Goal: Task Accomplishment & Management: Manage account settings

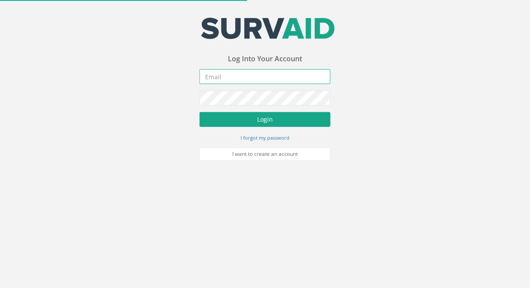
type input "[PERSON_NAME][EMAIL_ADDRESS][PERSON_NAME][DOMAIN_NAME]"
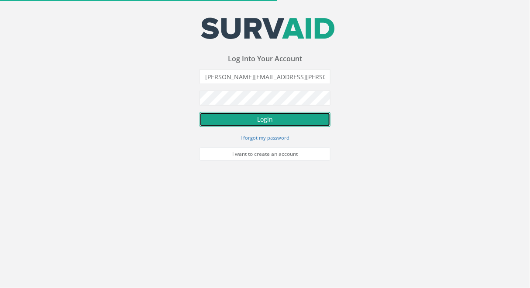
click at [266, 121] on button "Login" at bounding box center [265, 119] width 131 height 15
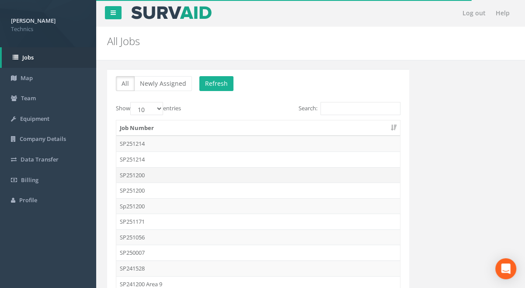
click at [135, 174] on td "SP251200" at bounding box center [258, 175] width 284 height 16
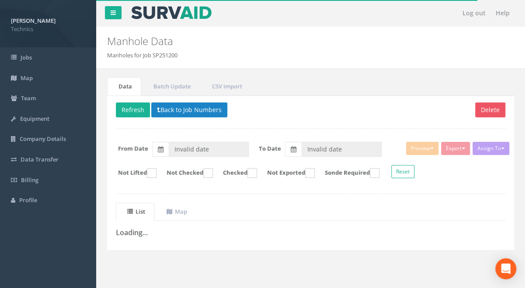
type input "[DATE]"
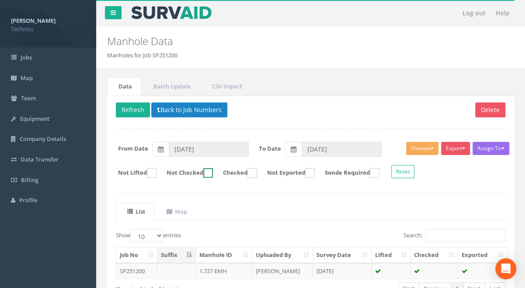
click at [213, 171] on ins at bounding box center [208, 173] width 10 height 10
checkbox input "true"
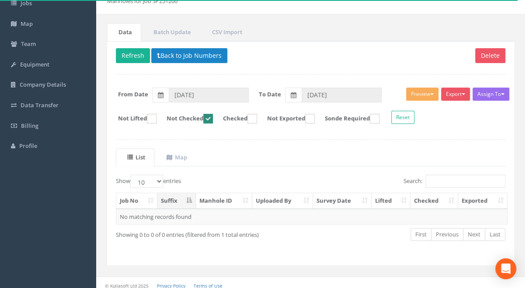
scroll to position [58, 0]
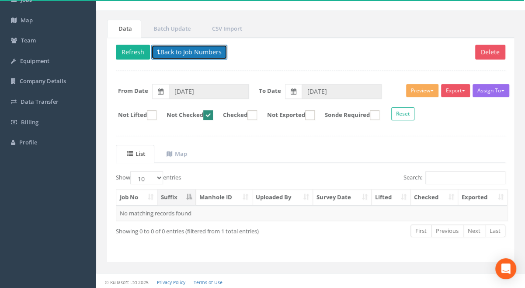
click at [197, 54] on button "Back to Job Numbers" at bounding box center [189, 52] width 76 height 15
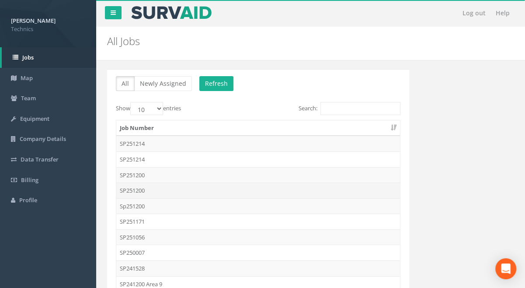
click at [135, 189] on td "SP251200" at bounding box center [258, 190] width 284 height 16
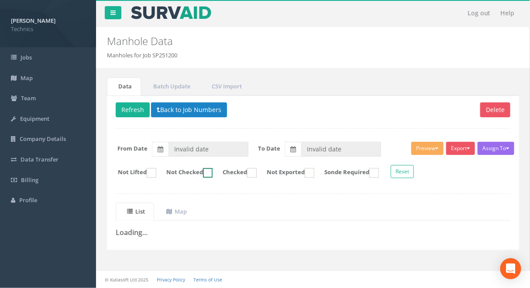
click at [213, 172] on ins at bounding box center [208, 173] width 10 height 10
checkbox input "true"
click at [192, 109] on button "Back to Job Numbers" at bounding box center [189, 109] width 76 height 15
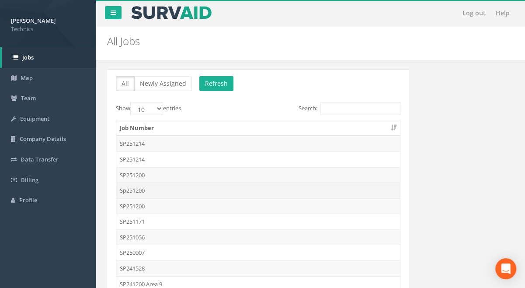
click at [136, 188] on td "Sp251200" at bounding box center [258, 190] width 284 height 16
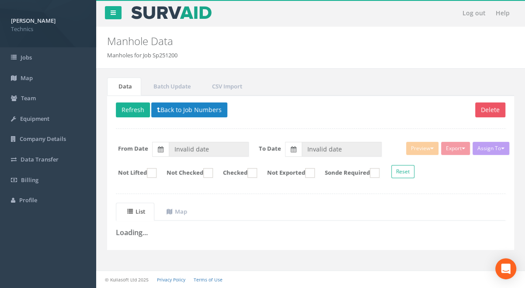
type input "[DATE]"
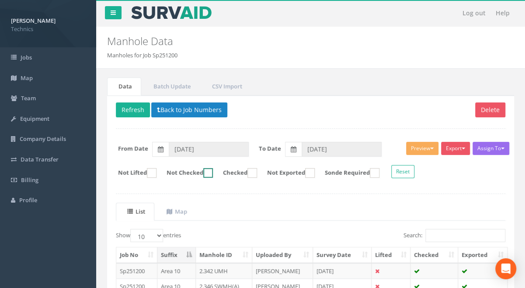
click at [213, 171] on ins at bounding box center [208, 173] width 10 height 10
checkbox input "true"
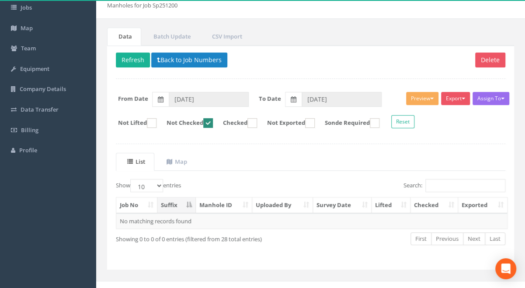
scroll to position [58, 0]
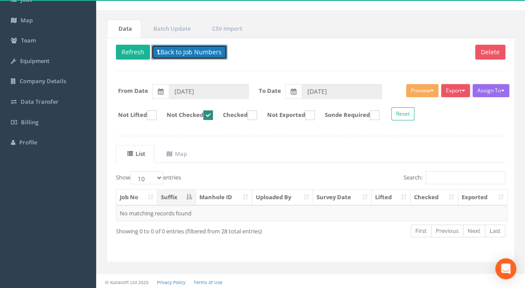
click at [196, 52] on button "Back to Job Numbers" at bounding box center [189, 52] width 76 height 15
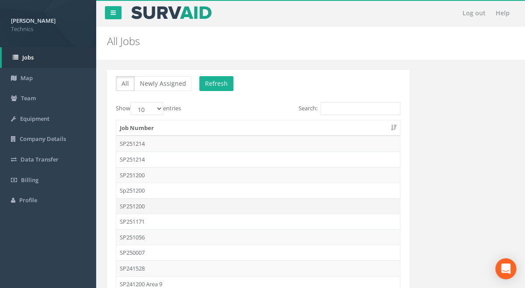
click at [137, 204] on td "SP251200" at bounding box center [258, 206] width 284 height 16
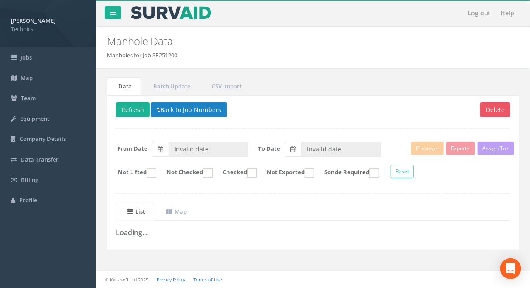
type input "[DATE]"
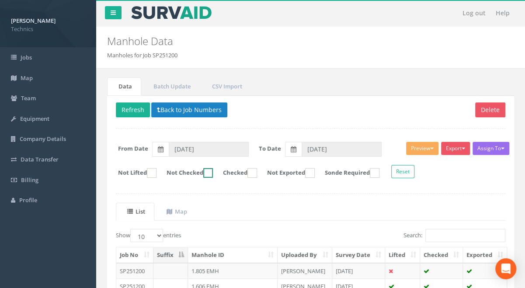
click at [213, 171] on ins at bounding box center [208, 173] width 10 height 10
checkbox input "true"
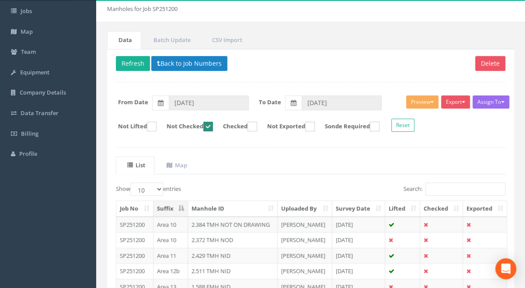
scroll to position [22, 0]
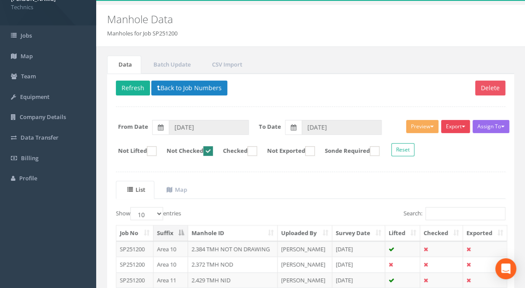
click at [457, 128] on button "Export" at bounding box center [455, 126] width 29 height 13
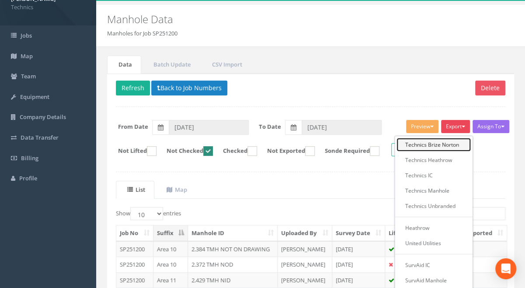
click at [444, 142] on link "Technics Brize Norton" at bounding box center [433, 145] width 74 height 14
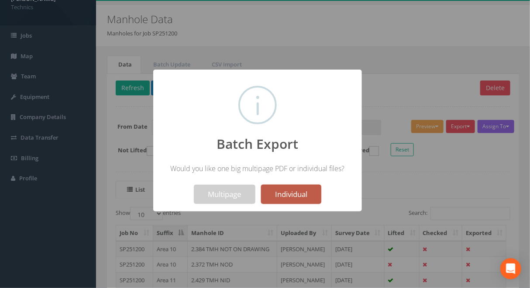
click at [294, 195] on button "Individual" at bounding box center [291, 193] width 60 height 19
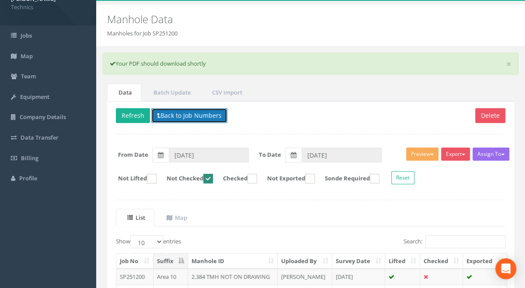
click at [190, 115] on button "Back to Job Numbers" at bounding box center [189, 115] width 76 height 15
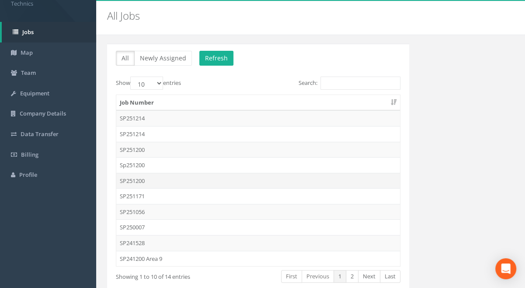
scroll to position [39, 0]
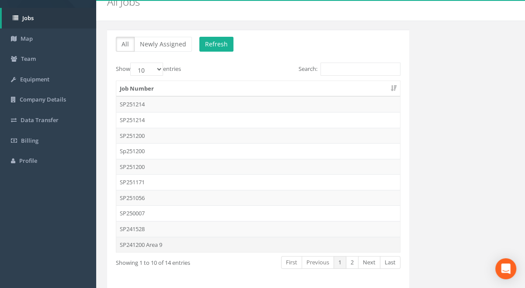
click at [148, 243] on td "SP241200 Area 9" at bounding box center [258, 244] width 284 height 16
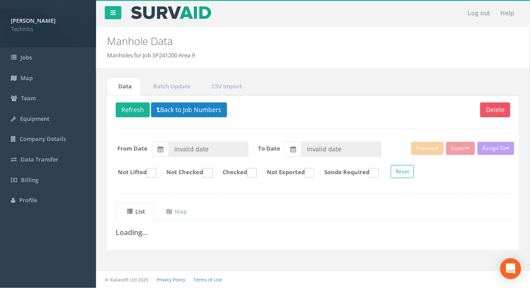
type input "[DATE]"
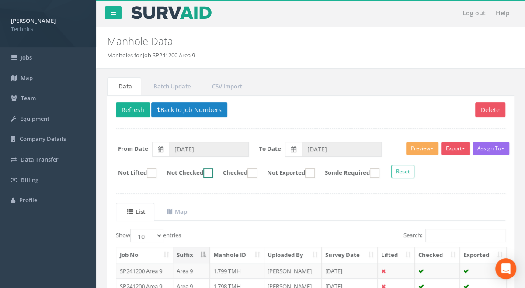
click at [213, 173] on ins at bounding box center [208, 173] width 10 height 10
checkbox input "true"
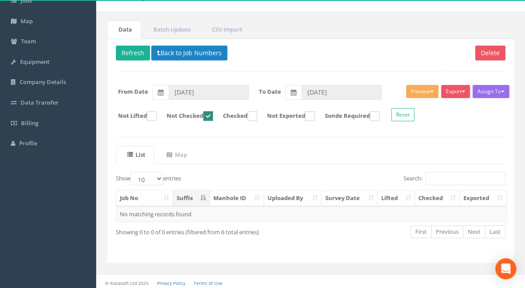
scroll to position [58, 0]
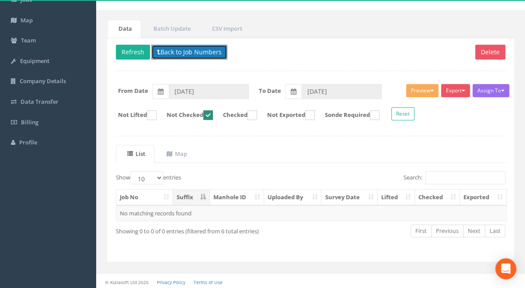
click at [180, 49] on button "Back to Job Numbers" at bounding box center [189, 52] width 76 height 15
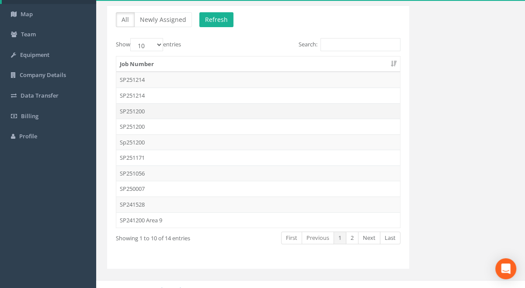
scroll to position [71, 0]
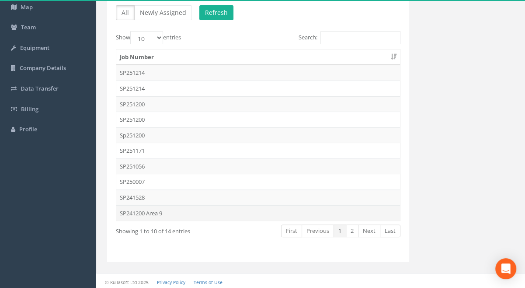
click at [149, 211] on td "SP241200 Area 9" at bounding box center [258, 213] width 284 height 16
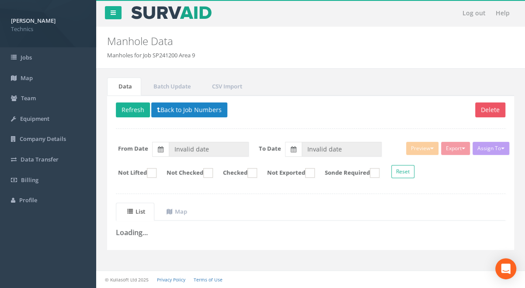
type input "[DATE]"
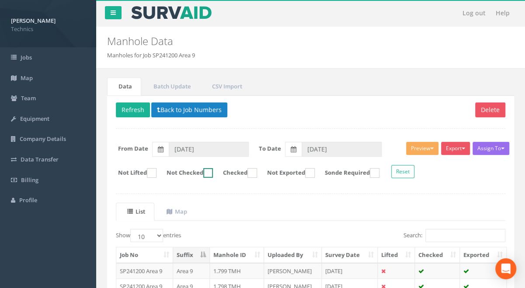
click at [213, 170] on ins at bounding box center [208, 173] width 10 height 10
checkbox input "true"
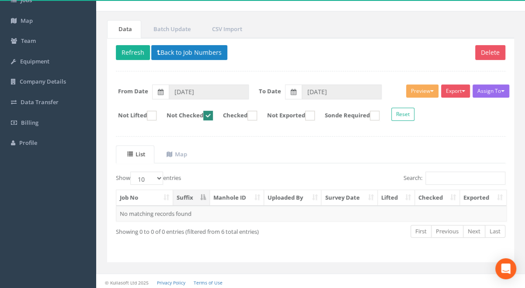
scroll to position [58, 0]
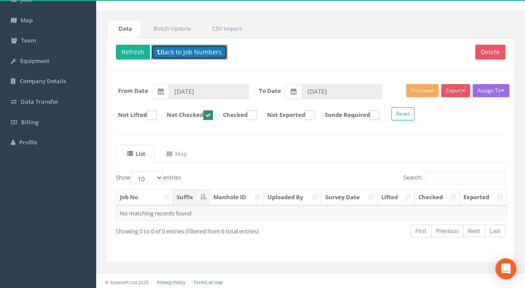
click at [183, 53] on button "Back to Job Numbers" at bounding box center [189, 52] width 76 height 15
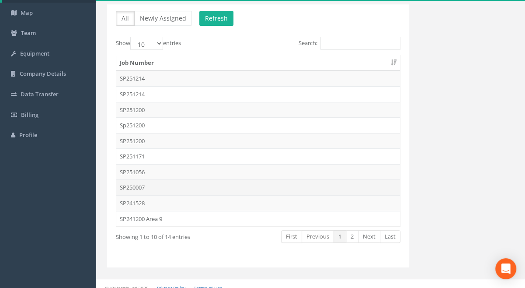
scroll to position [71, 0]
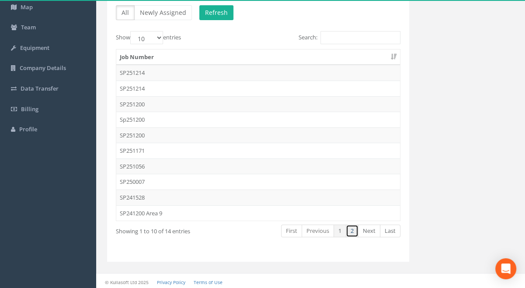
click at [353, 229] on link "2" at bounding box center [352, 230] width 13 height 13
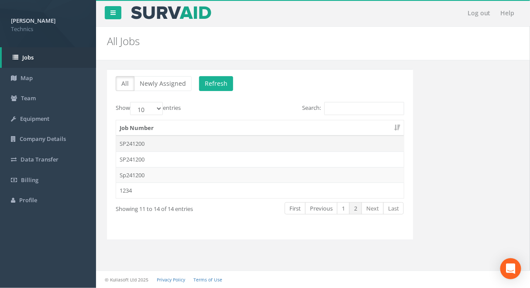
click at [138, 142] on td "SP241200" at bounding box center [260, 143] width 288 height 16
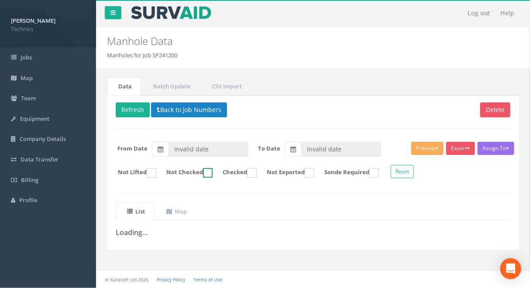
click at [213, 172] on ins at bounding box center [208, 173] width 10 height 10
checkbox input "true"
click at [197, 114] on button "Back to Job Numbers" at bounding box center [189, 109] width 76 height 15
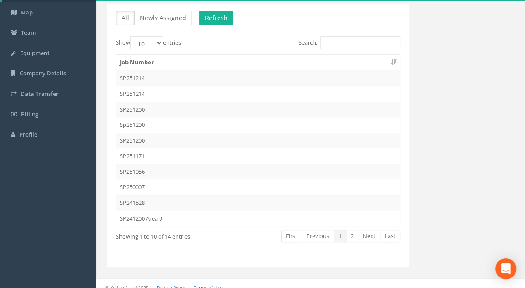
scroll to position [71, 0]
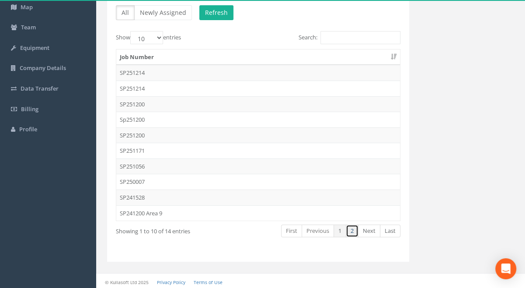
click at [352, 228] on link "2" at bounding box center [352, 230] width 13 height 13
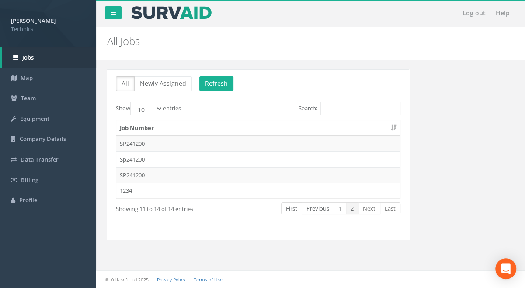
scroll to position [0, 0]
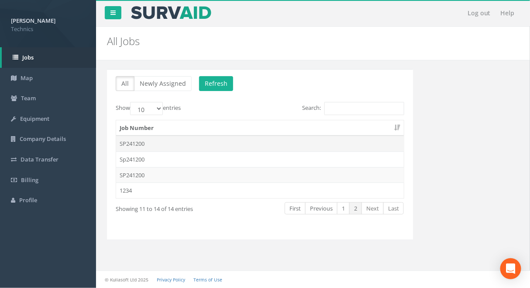
click at [136, 143] on td "SP241200" at bounding box center [260, 143] width 288 height 16
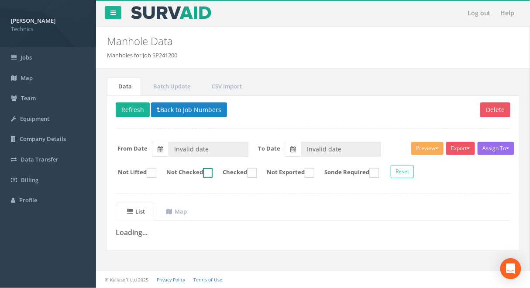
click at [213, 172] on ins at bounding box center [208, 173] width 10 height 10
checkbox input "false"
click at [175, 254] on div "Data Batch Update CSV Import Delete Refresh Back to Job Numbers Assign To No Co…" at bounding box center [314, 168] width 426 height 183
click at [191, 109] on button "Back to Job Numbers" at bounding box center [189, 109] width 76 height 15
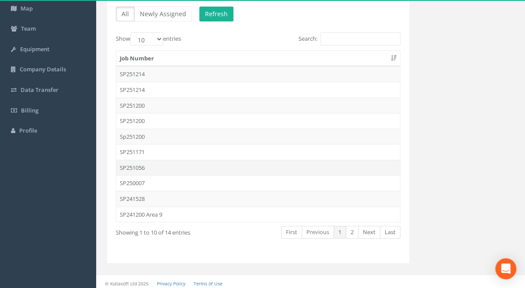
scroll to position [71, 0]
click at [352, 230] on link "2" at bounding box center [352, 230] width 13 height 13
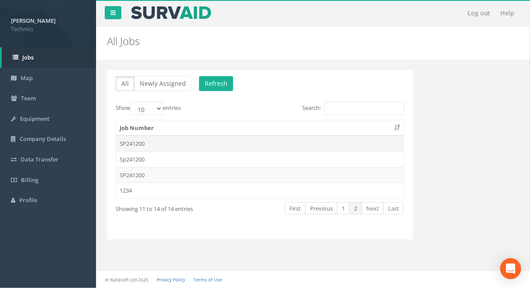
click at [136, 143] on td "SP241200" at bounding box center [260, 143] width 288 height 16
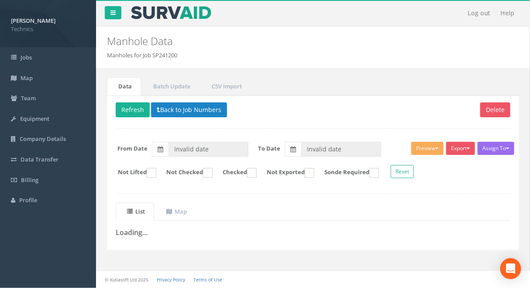
click at [198, 263] on div "Data Batch Update CSV Import Delete Refresh Back to Job Numbers Assign To No Co…" at bounding box center [313, 173] width 421 height 209
click at [202, 112] on button "Back to Job Numbers" at bounding box center [189, 109] width 76 height 15
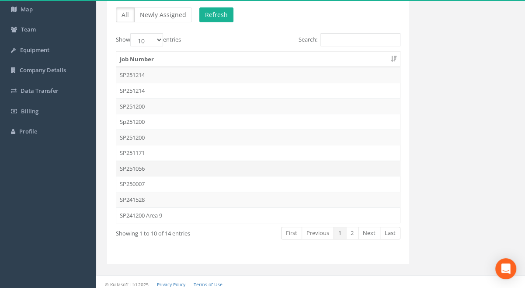
scroll to position [71, 0]
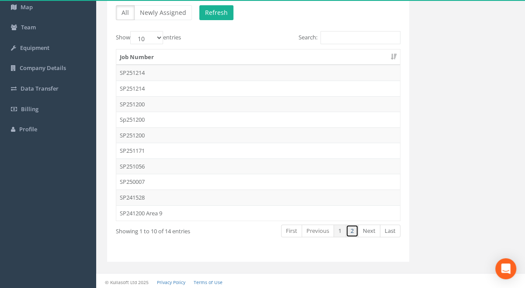
click at [352, 229] on link "2" at bounding box center [352, 230] width 13 height 13
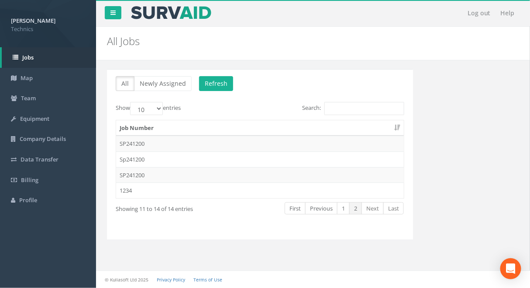
click at [140, 141] on td "SP241200" at bounding box center [260, 143] width 288 height 16
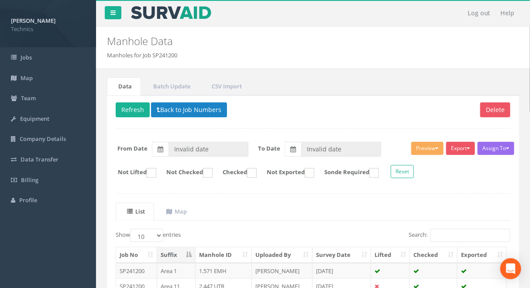
type input "[DATE]"
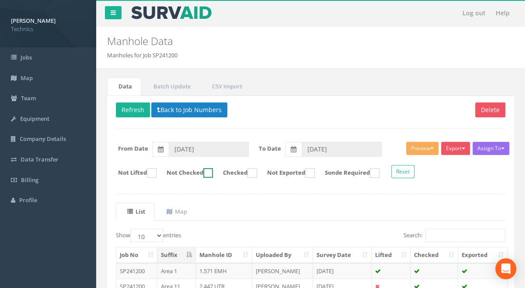
click at [213, 172] on ins at bounding box center [208, 173] width 10 height 10
checkbox input "true"
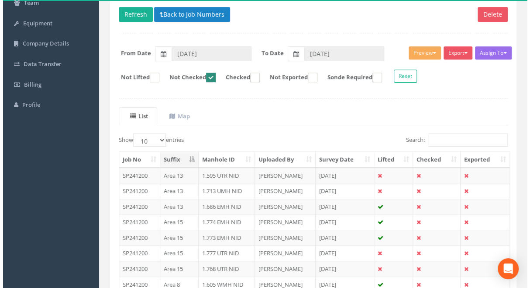
scroll to position [86, 0]
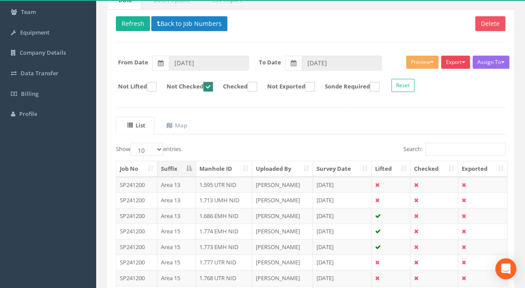
click at [458, 61] on button "Export" at bounding box center [455, 61] width 29 height 13
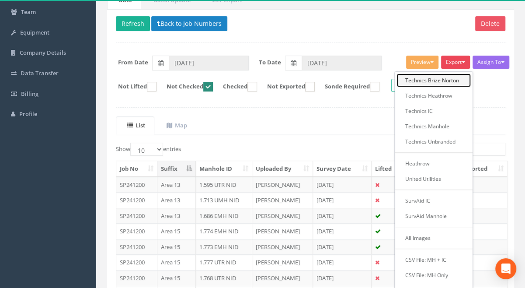
click at [430, 77] on link "Technics Brize Norton" at bounding box center [433, 80] width 74 height 14
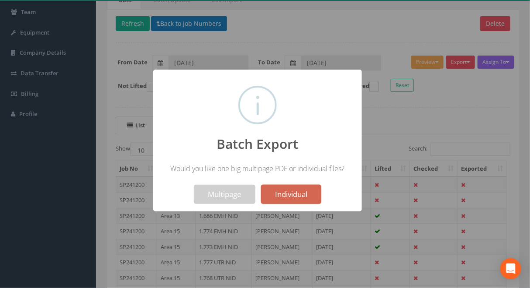
click at [294, 196] on button "Individual" at bounding box center [291, 193] width 60 height 19
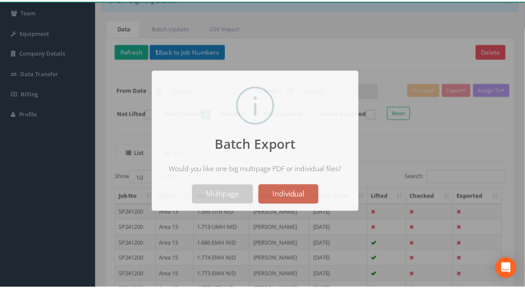
scroll to position [114, 0]
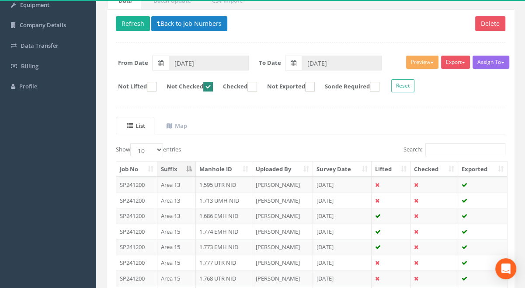
click at [351, 133] on div "List Map Show 10 25 50 100 entries Search: Job No Suffix Manhole ID Uploaded By…" at bounding box center [310, 225] width 389 height 217
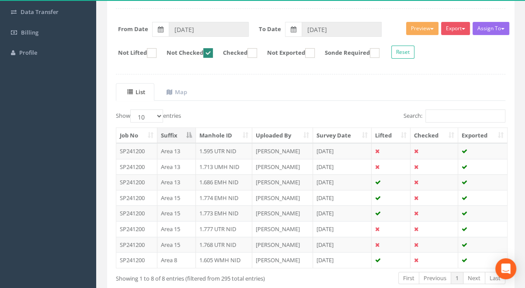
scroll to position [74, 0]
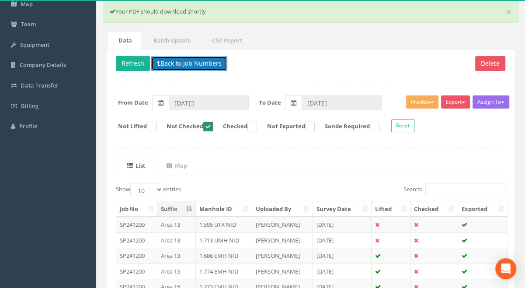
click at [198, 64] on button "Back to Job Numbers" at bounding box center [189, 63] width 76 height 15
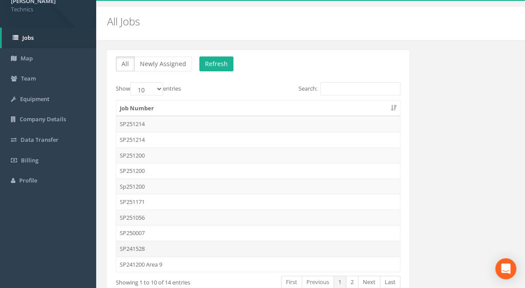
scroll to position [71, 0]
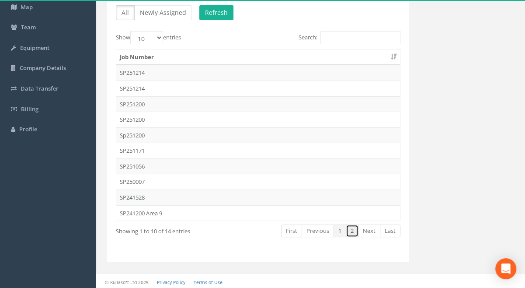
click at [353, 229] on link "2" at bounding box center [352, 230] width 13 height 13
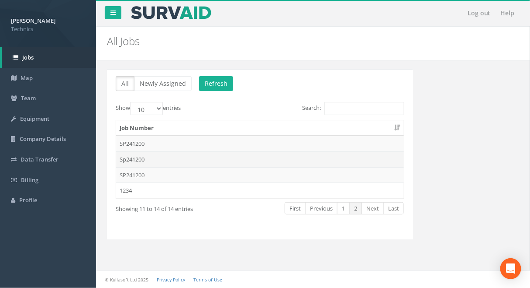
click at [139, 158] on td "Sp241200" at bounding box center [260, 159] width 288 height 16
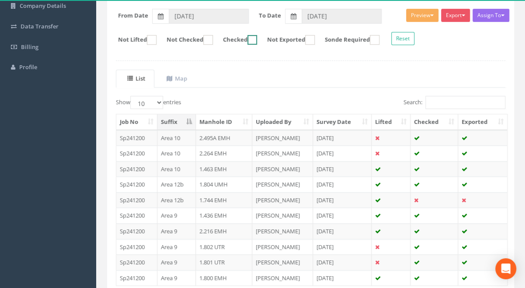
scroll to position [159, 0]
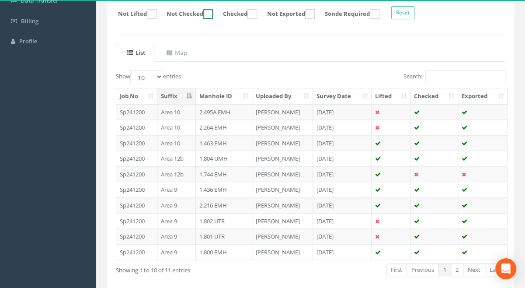
click at [213, 13] on ins at bounding box center [208, 14] width 10 height 10
checkbox input "true"
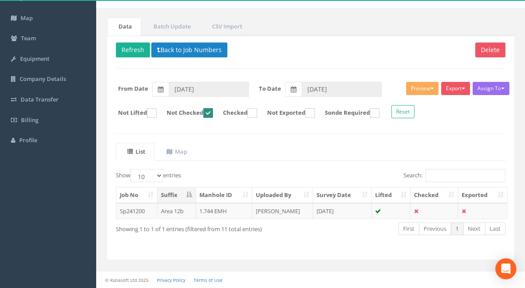
scroll to position [58, 0]
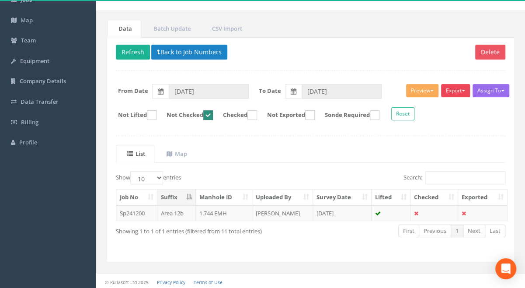
click at [459, 93] on button "Export" at bounding box center [455, 90] width 29 height 13
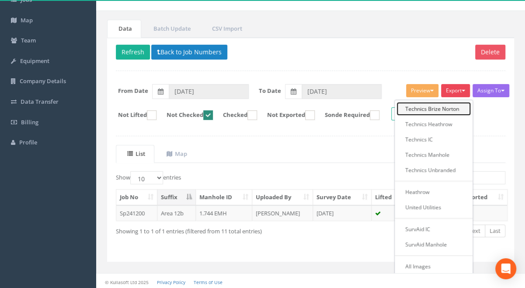
click at [438, 109] on link "Technics Brize Norton" at bounding box center [433, 109] width 74 height 14
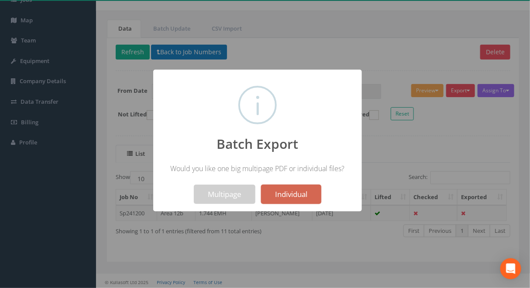
click at [301, 196] on button "Individual" at bounding box center [291, 193] width 60 height 19
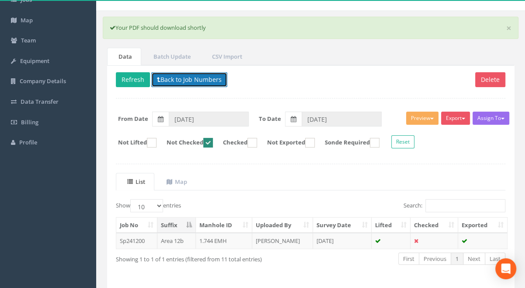
click at [193, 79] on button "Back to Job Numbers" at bounding box center [189, 79] width 76 height 15
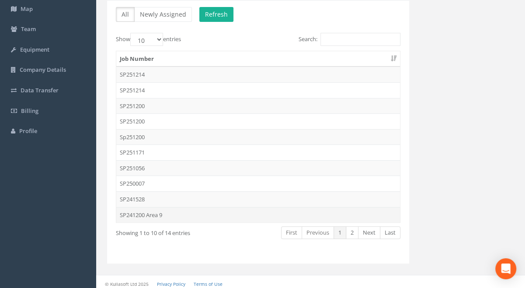
scroll to position [71, 0]
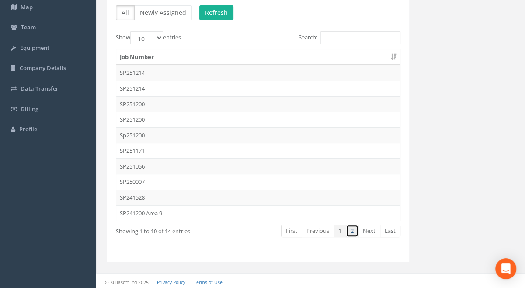
click at [354, 229] on link "2" at bounding box center [352, 230] width 13 height 13
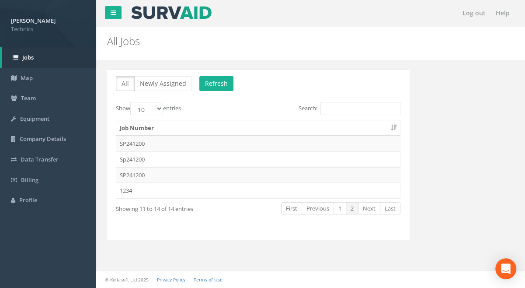
scroll to position [0, 0]
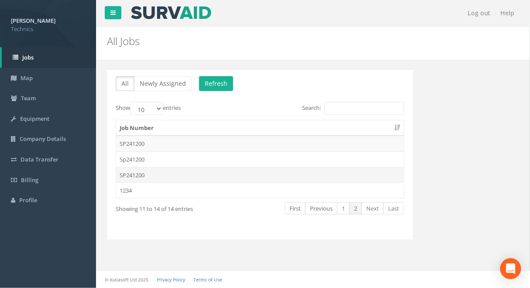
click at [139, 174] on td "SP241200" at bounding box center [260, 175] width 288 height 16
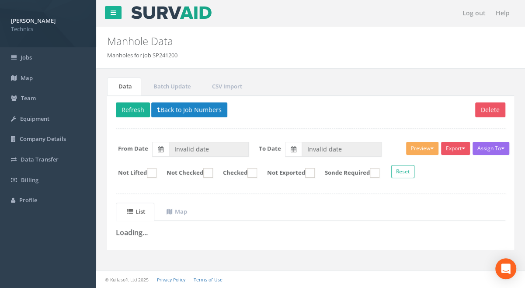
type input "[DATE]"
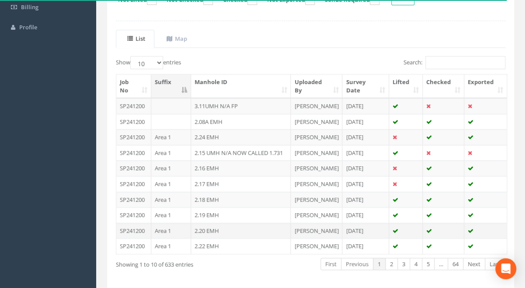
scroll to position [119, 0]
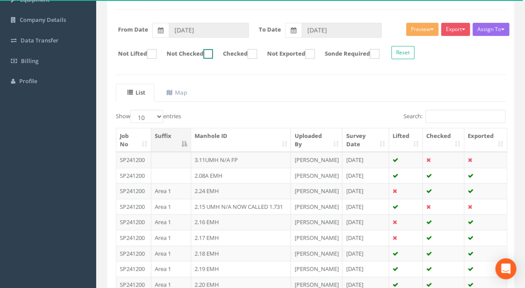
click at [213, 52] on ins at bounding box center [208, 54] width 10 height 10
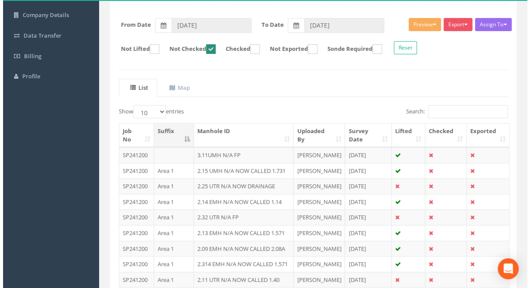
scroll to position [94, 0]
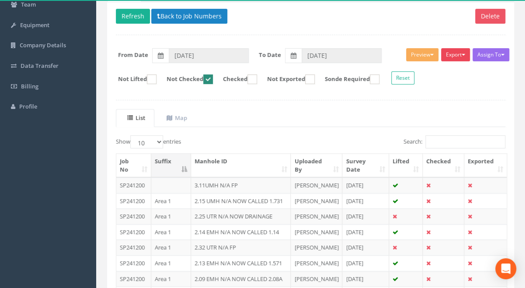
click at [451, 53] on button "Export" at bounding box center [455, 54] width 29 height 13
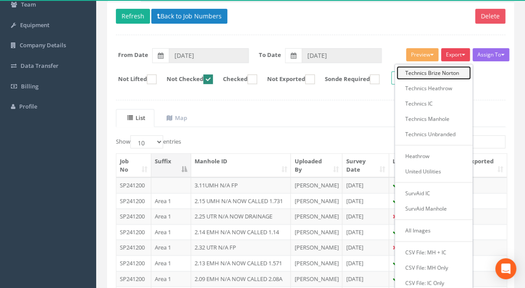
click at [439, 73] on link "Technics Brize Norton" at bounding box center [433, 73] width 74 height 14
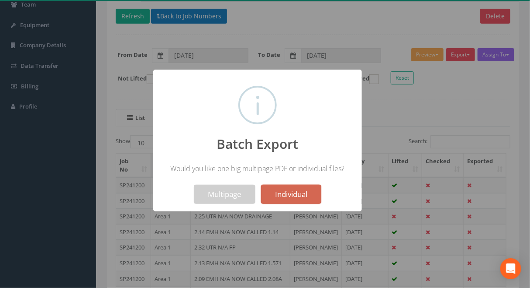
click at [295, 191] on button "Individual" at bounding box center [291, 193] width 60 height 19
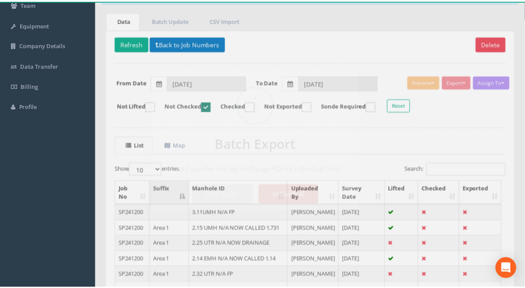
scroll to position [121, 0]
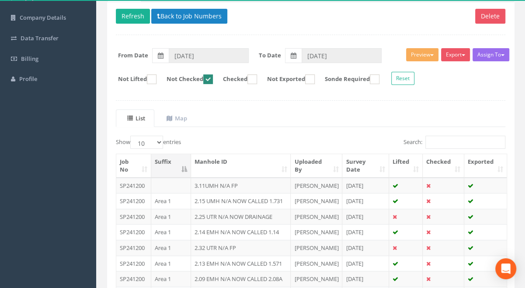
click at [285, 113] on ul "List Map" at bounding box center [310, 118] width 389 height 18
click at [213, 79] on ins at bounding box center [208, 79] width 10 height 10
checkbox input "false"
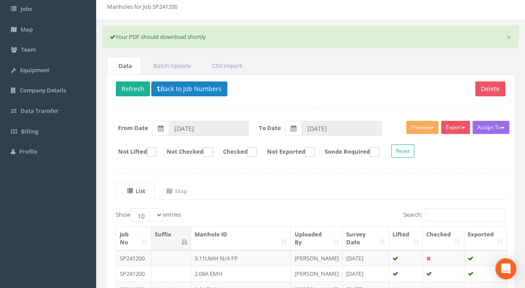
scroll to position [42, 0]
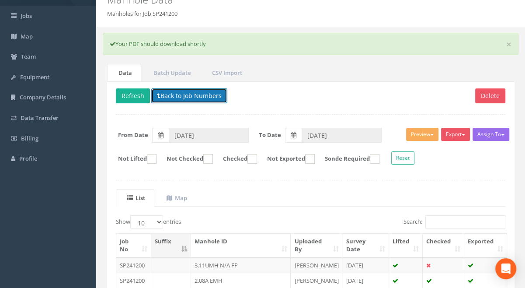
click at [185, 97] on button "Back to Job Numbers" at bounding box center [189, 95] width 76 height 15
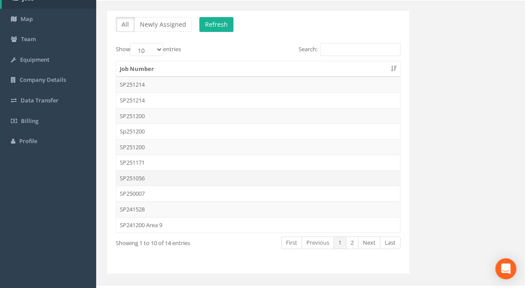
scroll to position [71, 0]
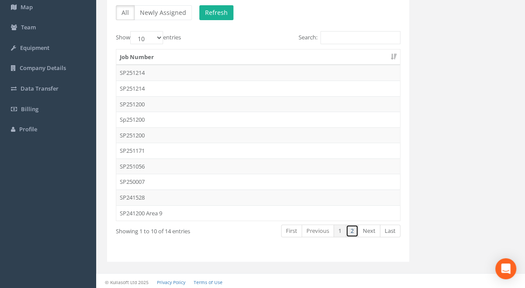
click at [352, 230] on link "2" at bounding box center [352, 230] width 13 height 13
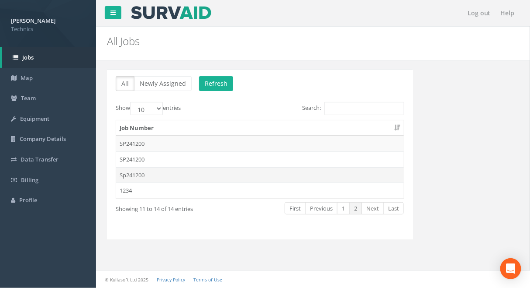
click at [137, 174] on td "Sp241200" at bounding box center [260, 175] width 288 height 16
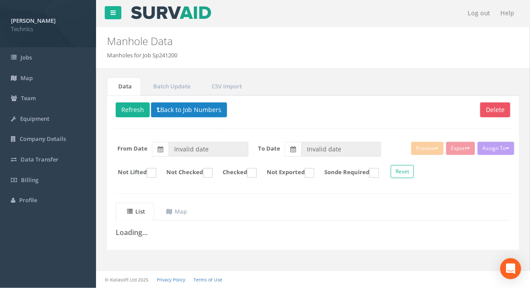
type input "[DATE]"
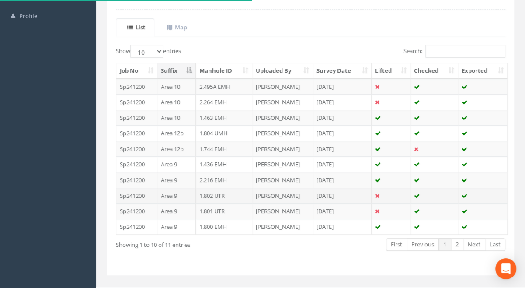
scroll to position [197, 0]
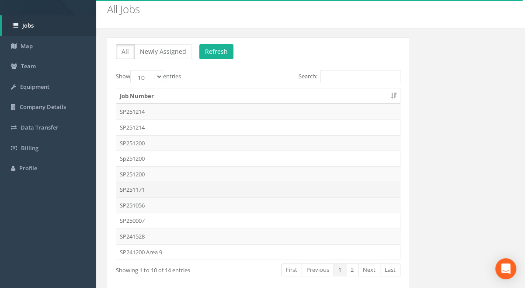
scroll to position [71, 0]
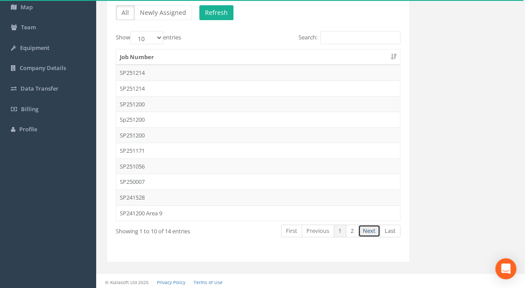
click at [368, 227] on link "Next" at bounding box center [369, 230] width 22 height 13
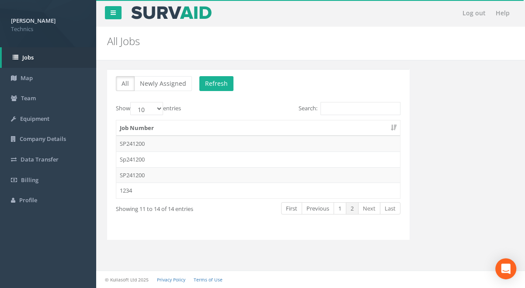
scroll to position [0, 0]
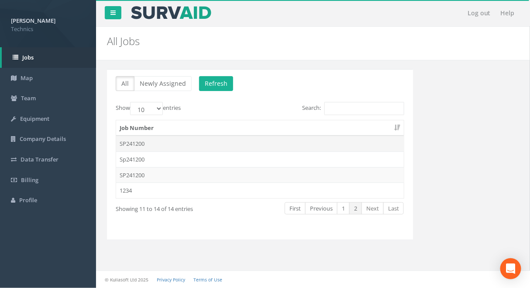
click at [140, 143] on td "SP241200" at bounding box center [260, 143] width 288 height 16
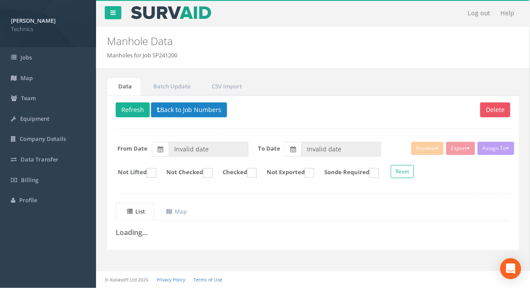
type input "[DATE]"
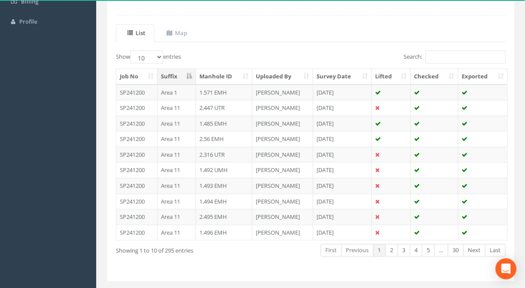
scroll to position [197, 0]
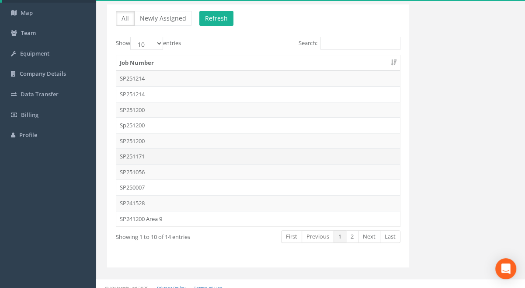
scroll to position [71, 0]
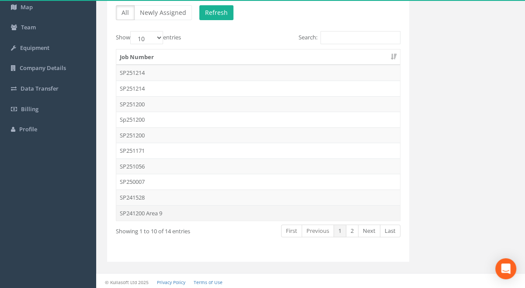
click at [139, 210] on td "SP241200 Area 9" at bounding box center [258, 213] width 284 height 16
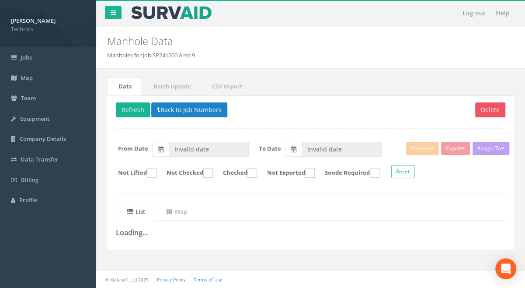
type input "[DATE]"
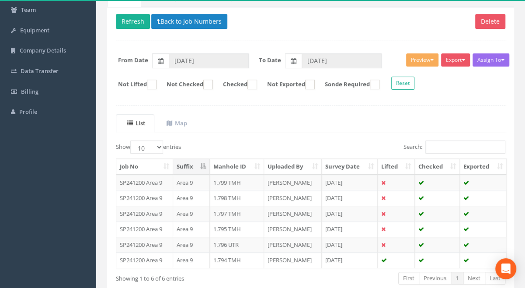
scroll to position [135, 0]
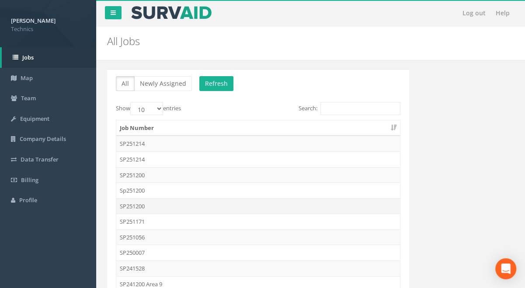
click at [141, 205] on td "SP251200" at bounding box center [258, 206] width 284 height 16
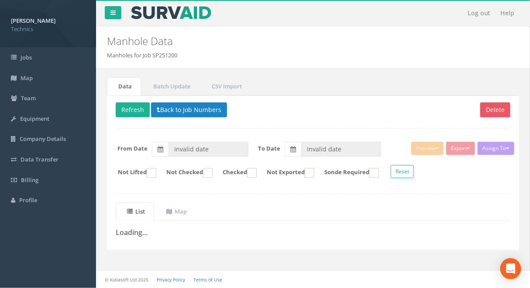
type input "[DATE]"
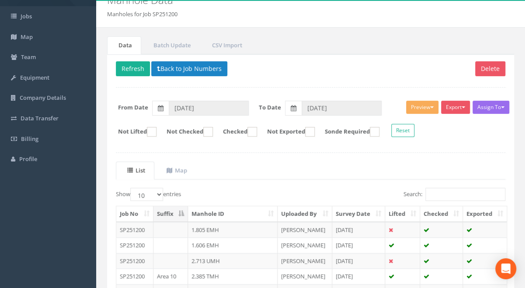
scroll to position [39, 0]
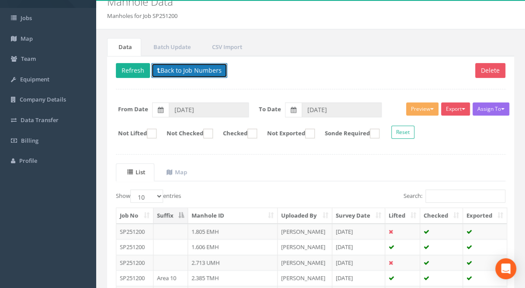
click at [180, 69] on button "Back to Job Numbers" at bounding box center [189, 70] width 76 height 15
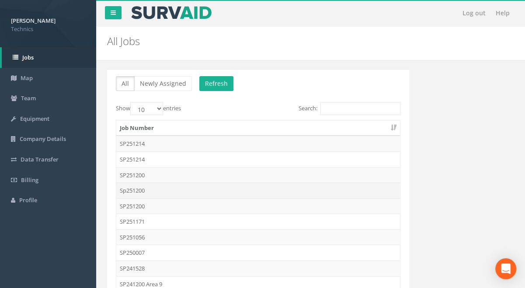
click at [142, 188] on td "Sp251200" at bounding box center [258, 190] width 284 height 16
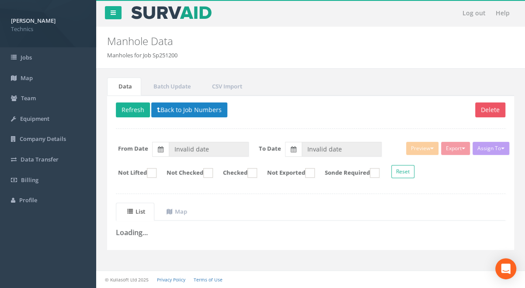
type input "[DATE]"
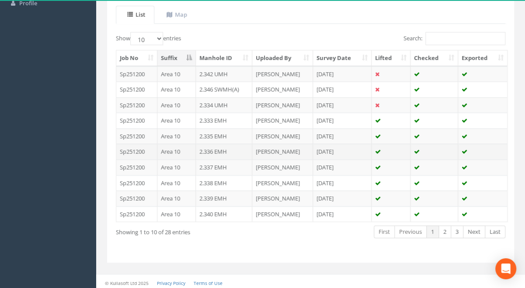
scroll to position [38, 0]
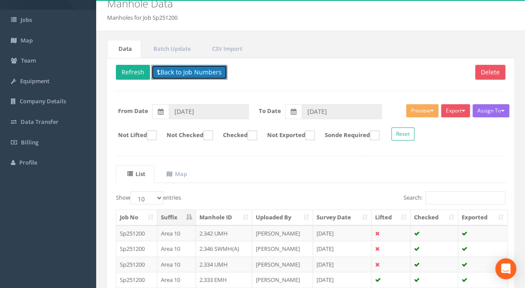
click at [184, 74] on button "Back to Job Numbers" at bounding box center [189, 72] width 76 height 15
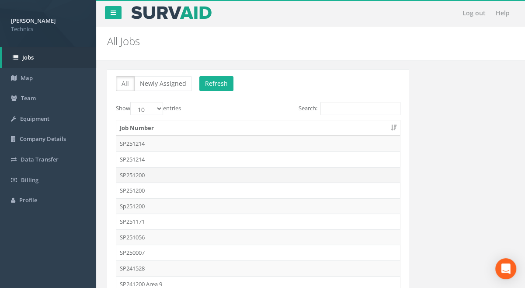
click at [140, 170] on td "SP251200" at bounding box center [258, 175] width 284 height 16
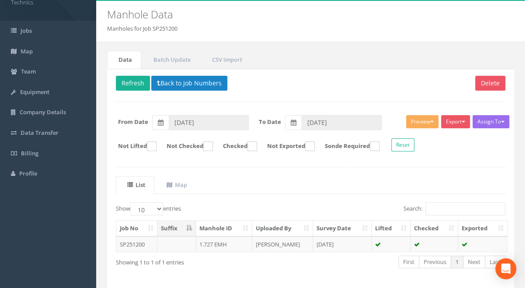
scroll to position [58, 0]
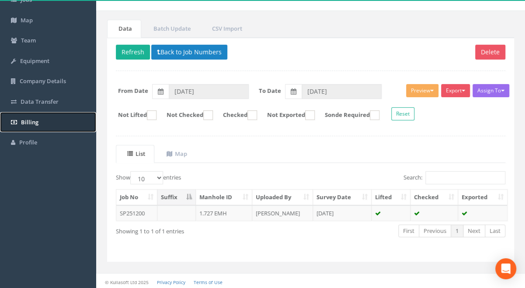
click at [32, 125] on link "Billing" at bounding box center [48, 122] width 96 height 21
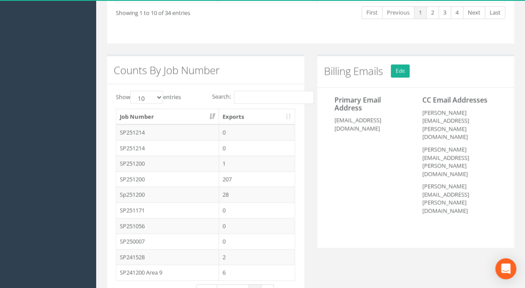
scroll to position [564, 0]
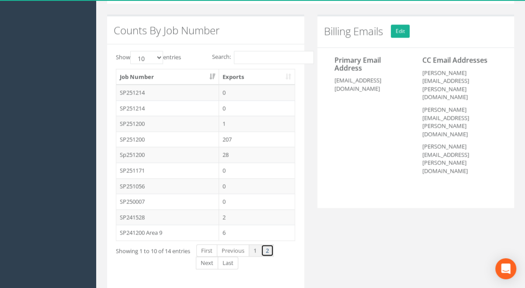
click at [268, 246] on link "2" at bounding box center [267, 250] width 13 height 13
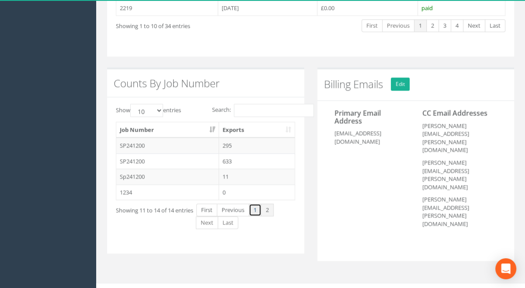
click at [253, 205] on link "1" at bounding box center [255, 209] width 13 height 13
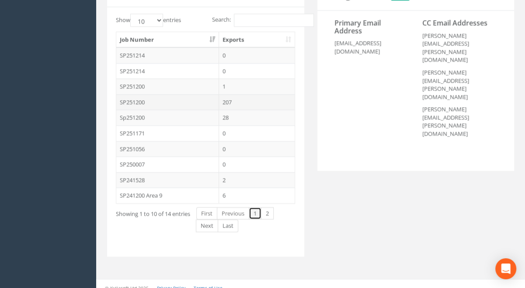
scroll to position [604, 0]
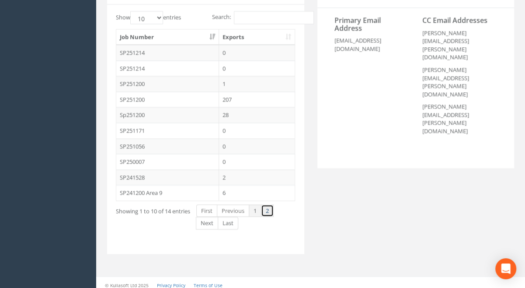
click at [267, 205] on link "2" at bounding box center [267, 210] width 13 height 13
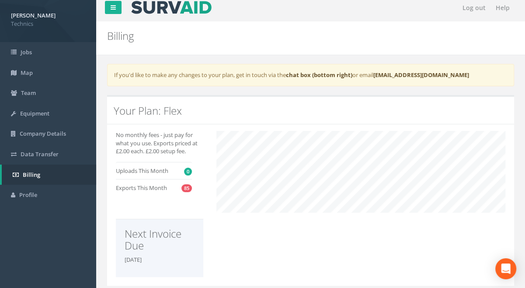
scroll to position [0, 0]
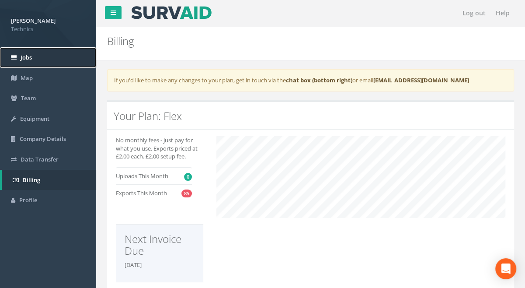
click at [30, 55] on span "Jobs" at bounding box center [26, 57] width 11 height 8
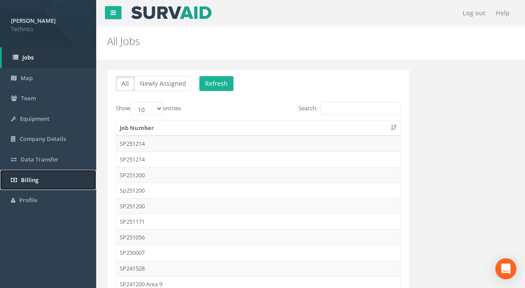
click at [22, 181] on span "Billing" at bounding box center [29, 180] width 17 height 8
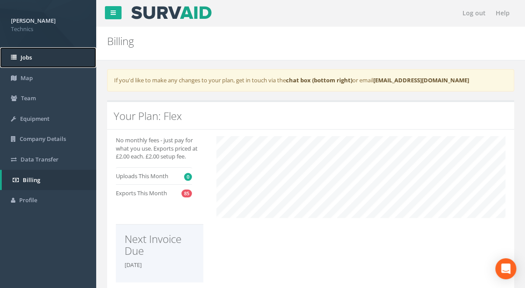
click at [27, 56] on span "Jobs" at bounding box center [26, 57] width 11 height 8
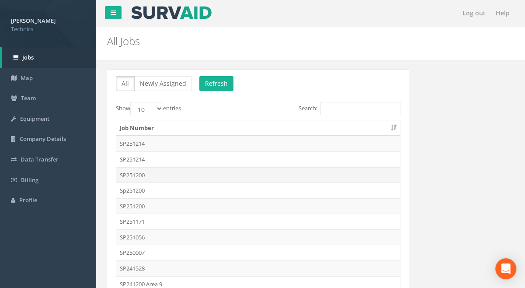
click at [135, 173] on td "SP251200" at bounding box center [258, 175] width 284 height 16
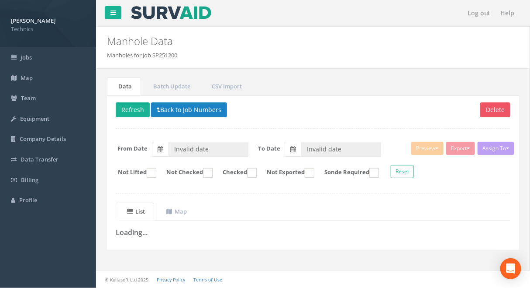
type input "[DATE]"
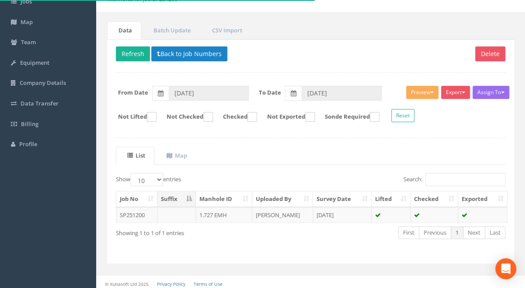
scroll to position [58, 0]
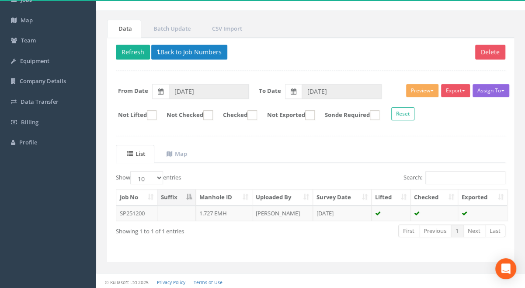
click at [487, 90] on button "Assign To" at bounding box center [490, 90] width 37 height 13
click at [485, 107] on link "No Companies Added" at bounding box center [475, 109] width 70 height 14
click at [490, 90] on button "Assign To" at bounding box center [490, 90] width 37 height 13
click at [484, 107] on link "No Companies Added" at bounding box center [475, 109] width 70 height 14
click at [492, 88] on button "Assign To" at bounding box center [490, 90] width 37 height 13
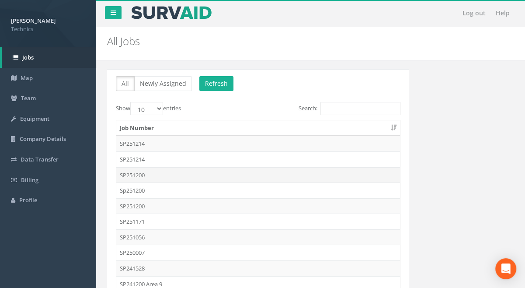
click at [136, 174] on td "SP251200" at bounding box center [258, 175] width 284 height 16
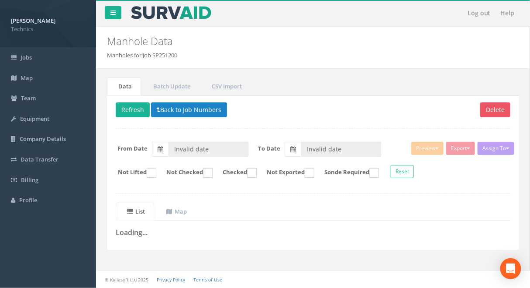
type input "[DATE]"
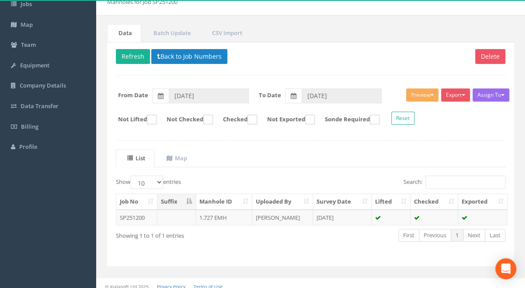
scroll to position [58, 0]
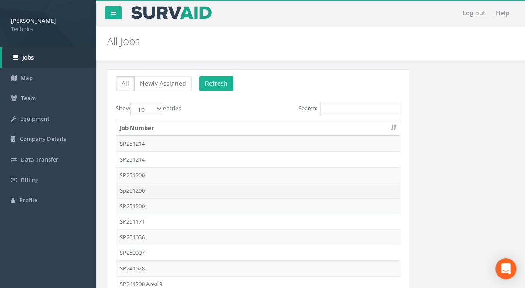
click at [137, 191] on td "Sp251200" at bounding box center [258, 190] width 284 height 16
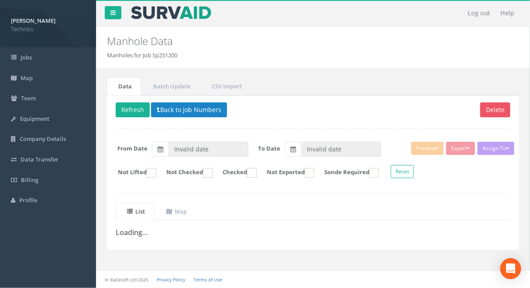
type input "[DATE]"
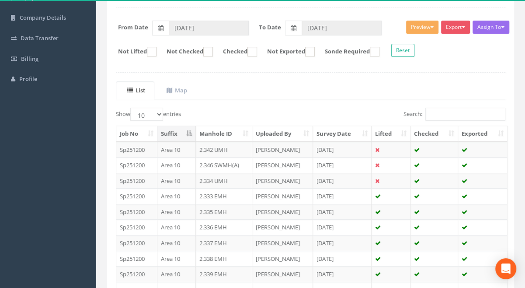
scroll to position [79, 0]
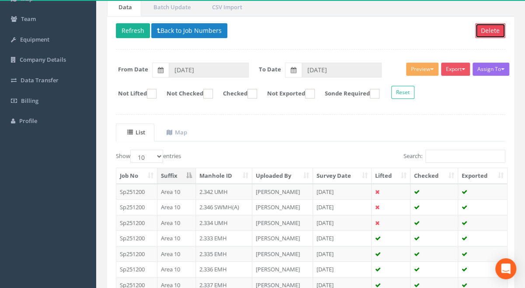
click at [486, 28] on button "Delete" at bounding box center [490, 30] width 30 height 15
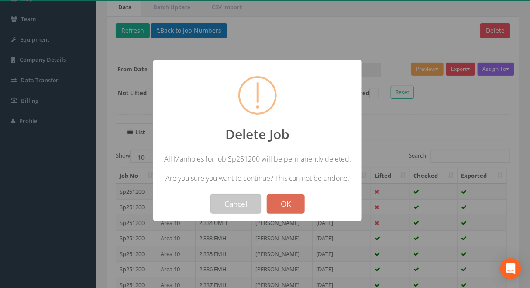
click at [231, 205] on button "Cancel" at bounding box center [236, 203] width 51 height 19
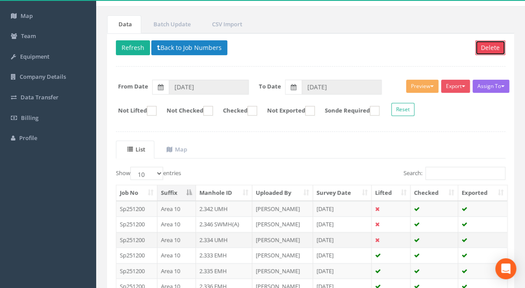
scroll to position [38, 0]
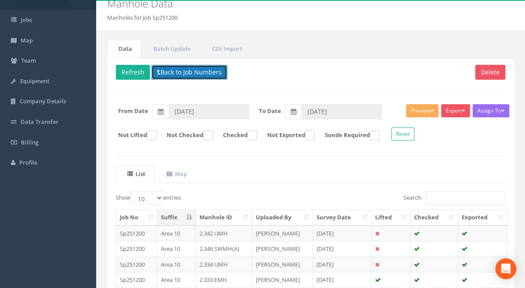
click at [182, 70] on button "Back to Job Numbers" at bounding box center [189, 72] width 76 height 15
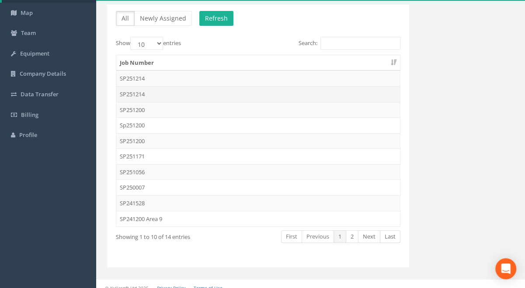
scroll to position [71, 0]
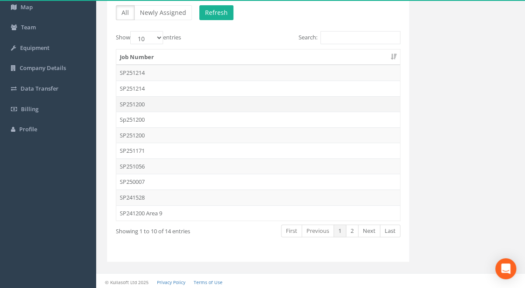
click at [139, 102] on td "SP251200" at bounding box center [258, 104] width 284 height 16
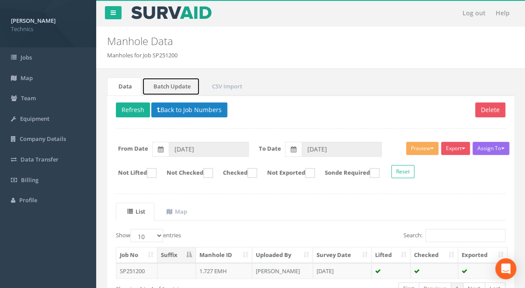
click at [168, 88] on link "Batch Update" at bounding box center [171, 86] width 58 height 18
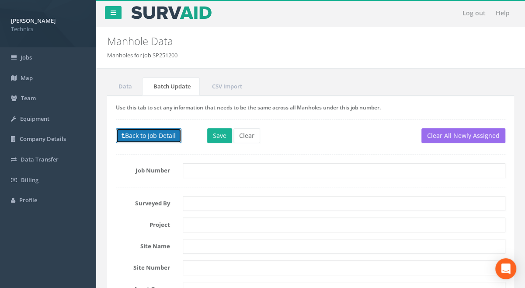
click at [149, 136] on button "Back to Job Detail" at bounding box center [149, 135] width 66 height 15
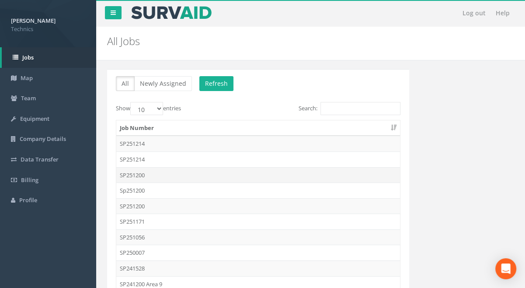
click at [133, 174] on td "SP251200" at bounding box center [258, 175] width 284 height 16
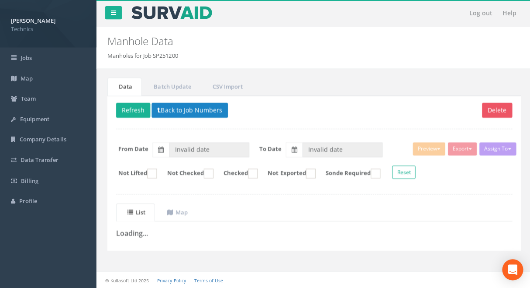
type input "[DATE]"
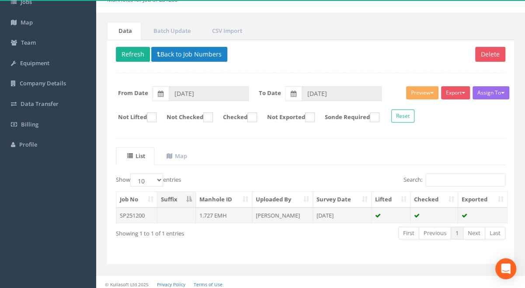
scroll to position [58, 0]
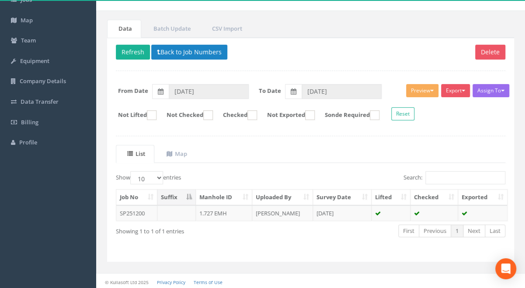
click at [378, 33] on ul "Data Batch Update CSV Import" at bounding box center [310, 29] width 407 height 18
